Goal: Complete application form

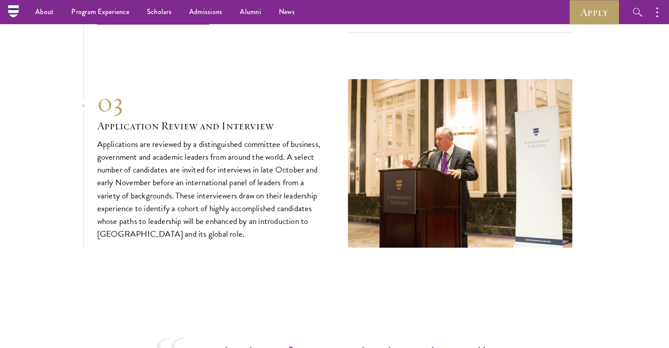
scroll to position [2810, 0]
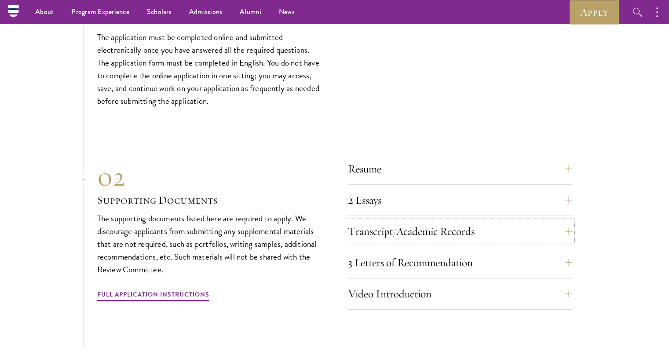
click at [401, 221] on button "Transcript/Academic Records" at bounding box center [460, 231] width 224 height 21
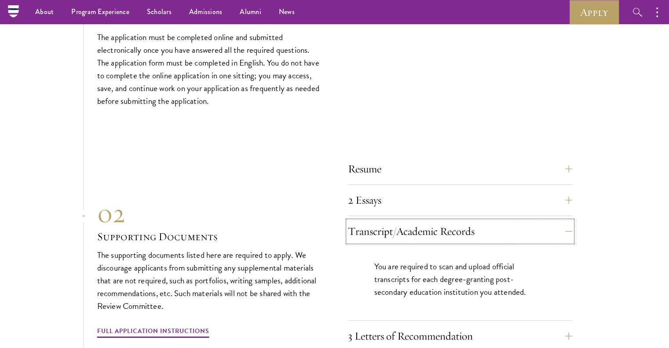
click at [401, 221] on button "Transcript/Academic Records" at bounding box center [460, 231] width 224 height 21
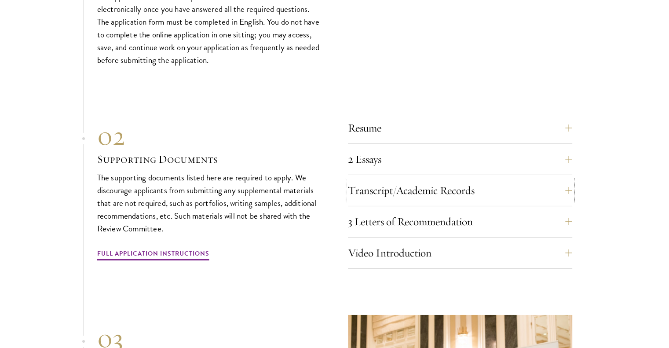
scroll to position [2851, 0]
click at [400, 117] on button "Resume" at bounding box center [460, 127] width 224 height 21
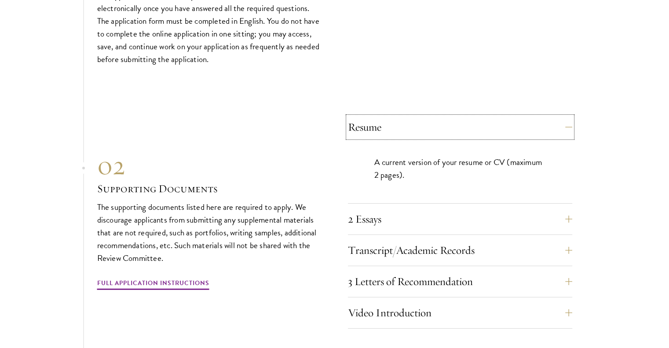
click at [401, 117] on button "Resume" at bounding box center [460, 127] width 224 height 21
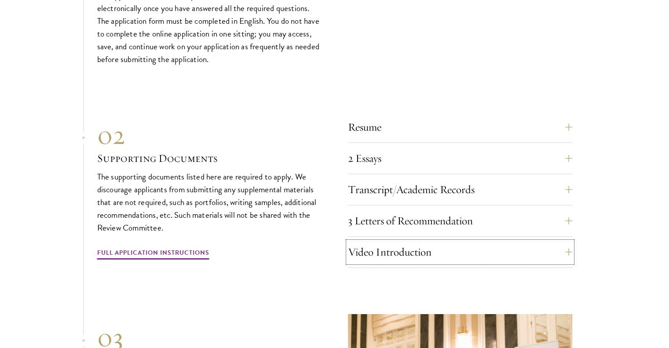
click at [388, 248] on button "Video Introduction" at bounding box center [460, 252] width 224 height 21
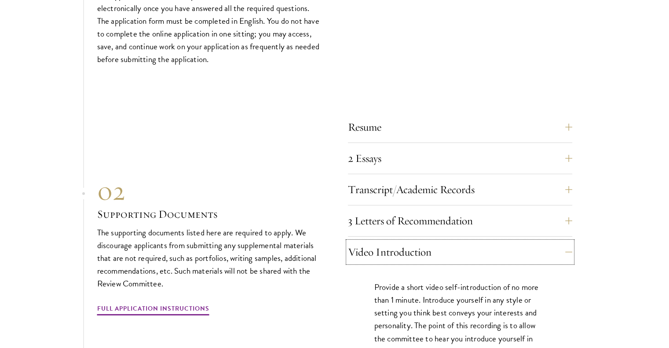
click at [387, 248] on button "Video Introduction" at bounding box center [460, 252] width 224 height 21
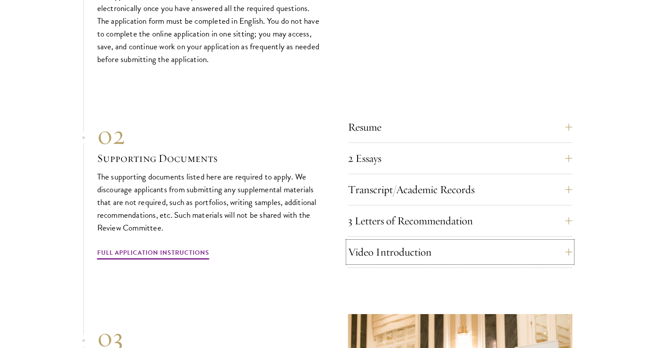
scroll to position [2914, 0]
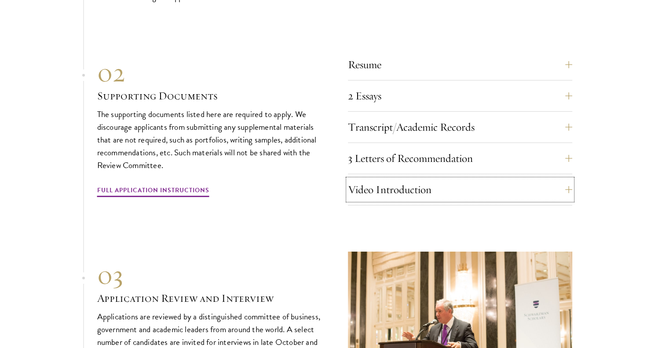
click at [400, 180] on button "Video Introduction" at bounding box center [460, 189] width 224 height 21
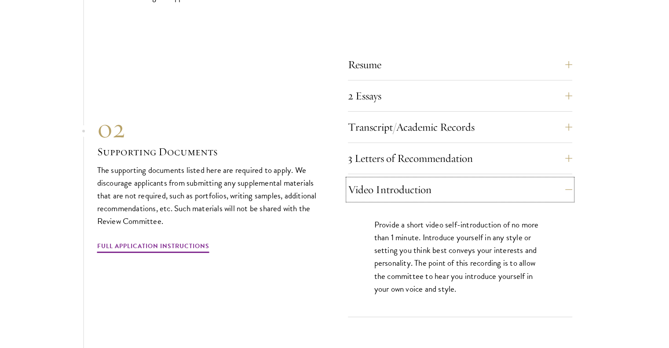
click at [399, 179] on button "Video Introduction" at bounding box center [460, 189] width 224 height 21
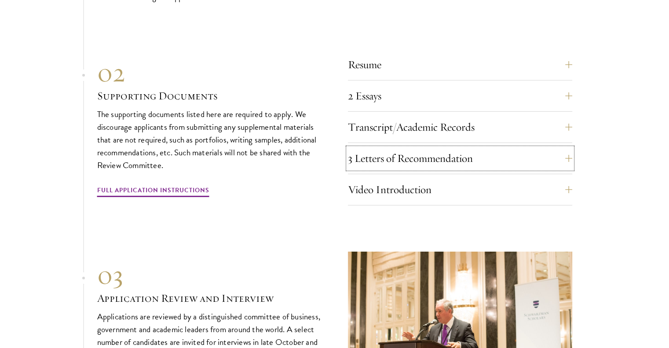
click at [396, 148] on button "3 Letters of Recommendation" at bounding box center [460, 158] width 224 height 21
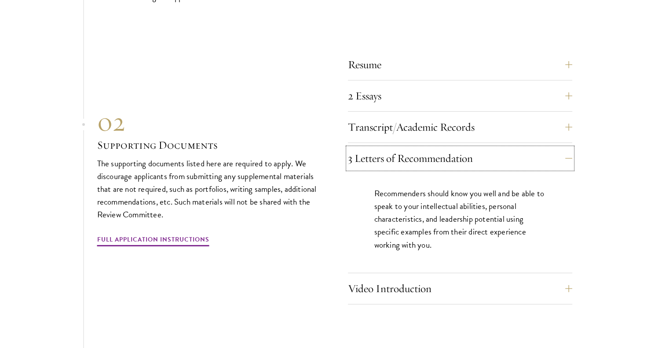
click at [430, 154] on button "3 Letters of Recommendation" at bounding box center [460, 158] width 224 height 21
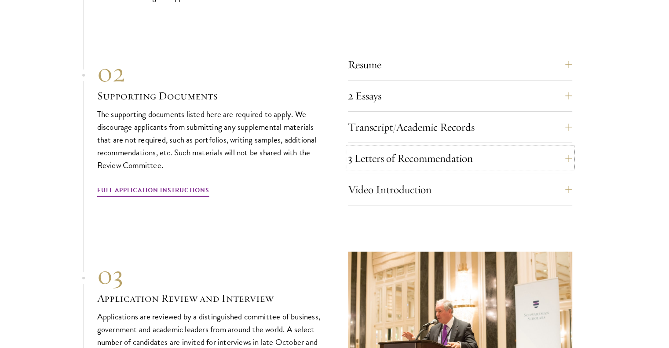
click at [444, 160] on button "3 Letters of Recommendation" at bounding box center [460, 158] width 224 height 21
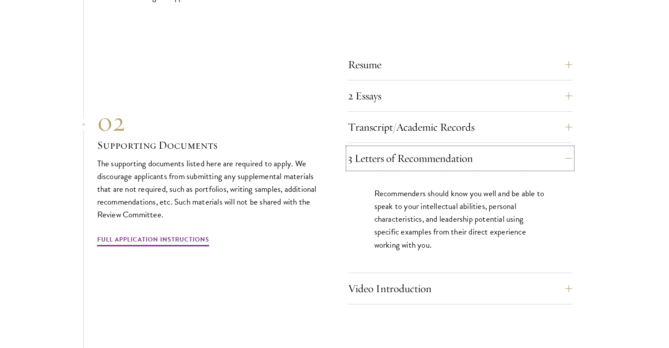
click at [444, 160] on button "3 Letters of Recommendation" at bounding box center [460, 158] width 224 height 21
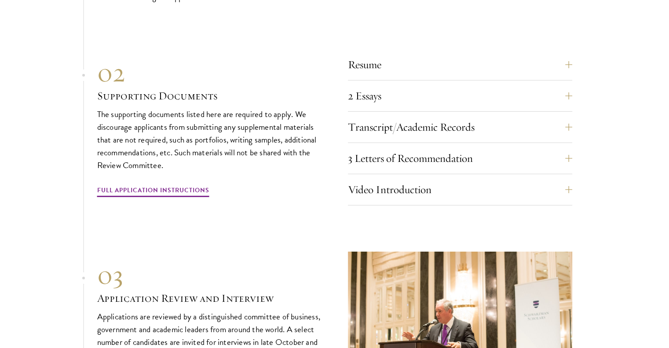
click at [436, 133] on div "Transcript/Academic Records You are required to scan and upload official transc…" at bounding box center [460, 130] width 224 height 26
click at [434, 127] on button "Transcript/Academic Records" at bounding box center [460, 127] width 224 height 21
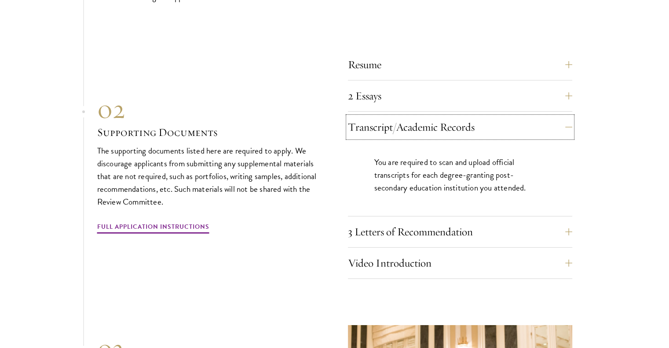
click at [434, 127] on button "Transcript/Academic Records" at bounding box center [460, 127] width 224 height 21
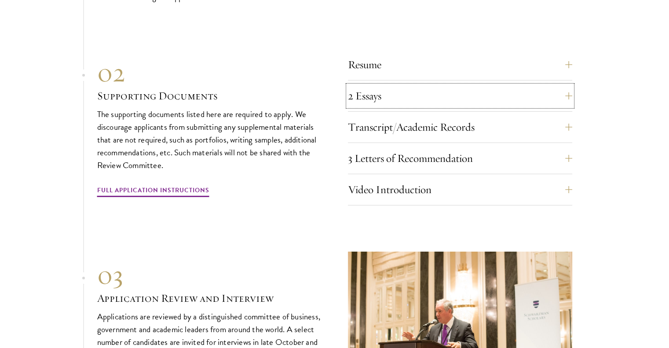
click at [429, 99] on button "2 Essays" at bounding box center [460, 95] width 224 height 21
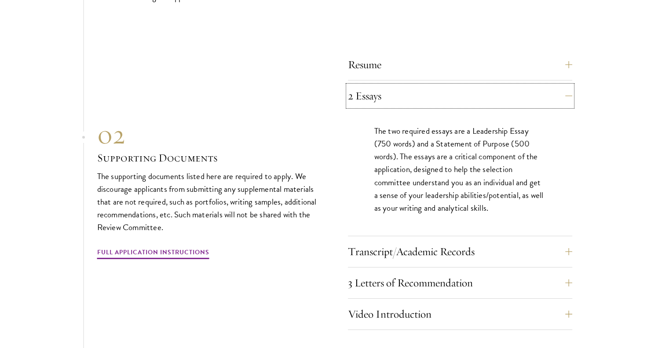
click at [429, 99] on button "2 Essays" at bounding box center [460, 95] width 224 height 21
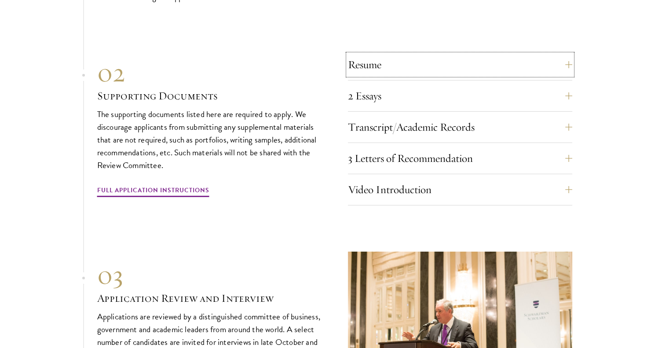
click at [428, 66] on button "Resume" at bounding box center [460, 64] width 224 height 21
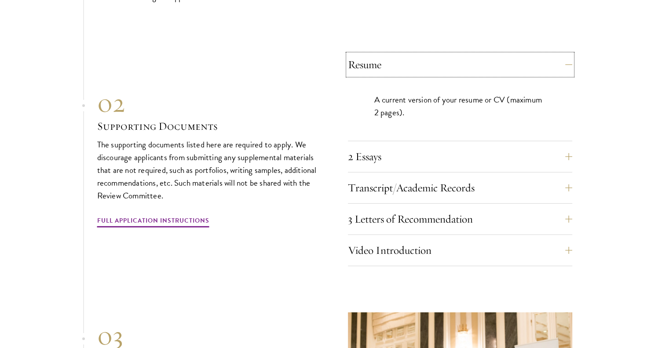
click at [428, 66] on button "Resume" at bounding box center [460, 64] width 224 height 21
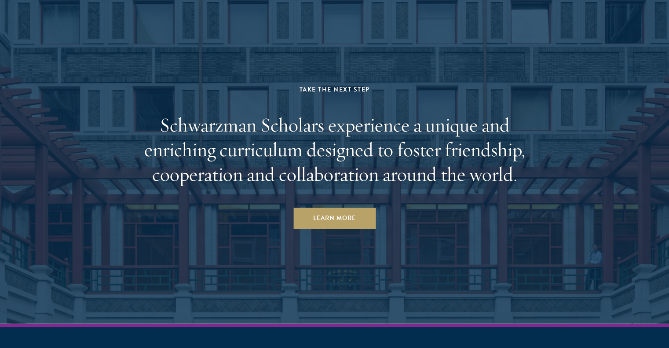
scroll to position [4485, 0]
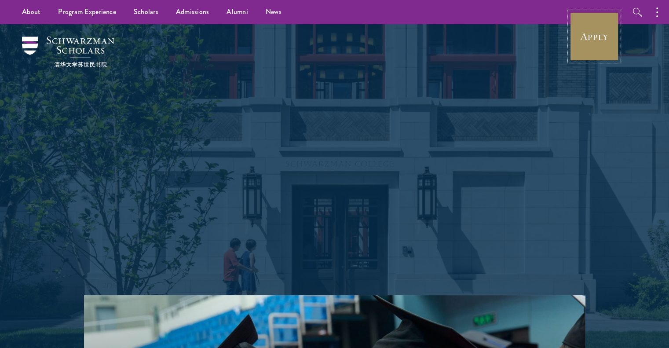
click at [600, 40] on link "Apply" at bounding box center [594, 36] width 49 height 49
